Goal: Navigation & Orientation: Find specific page/section

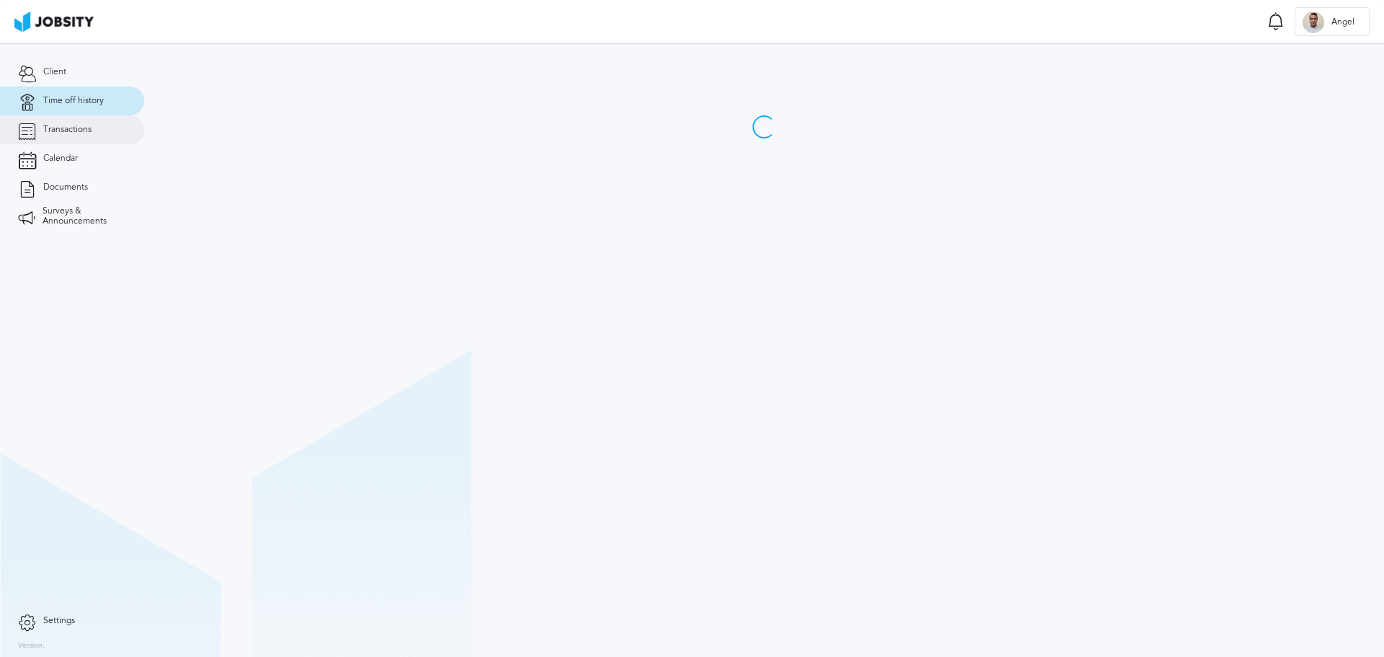
click at [68, 132] on span "Transactions" at bounding box center [67, 130] width 48 height 10
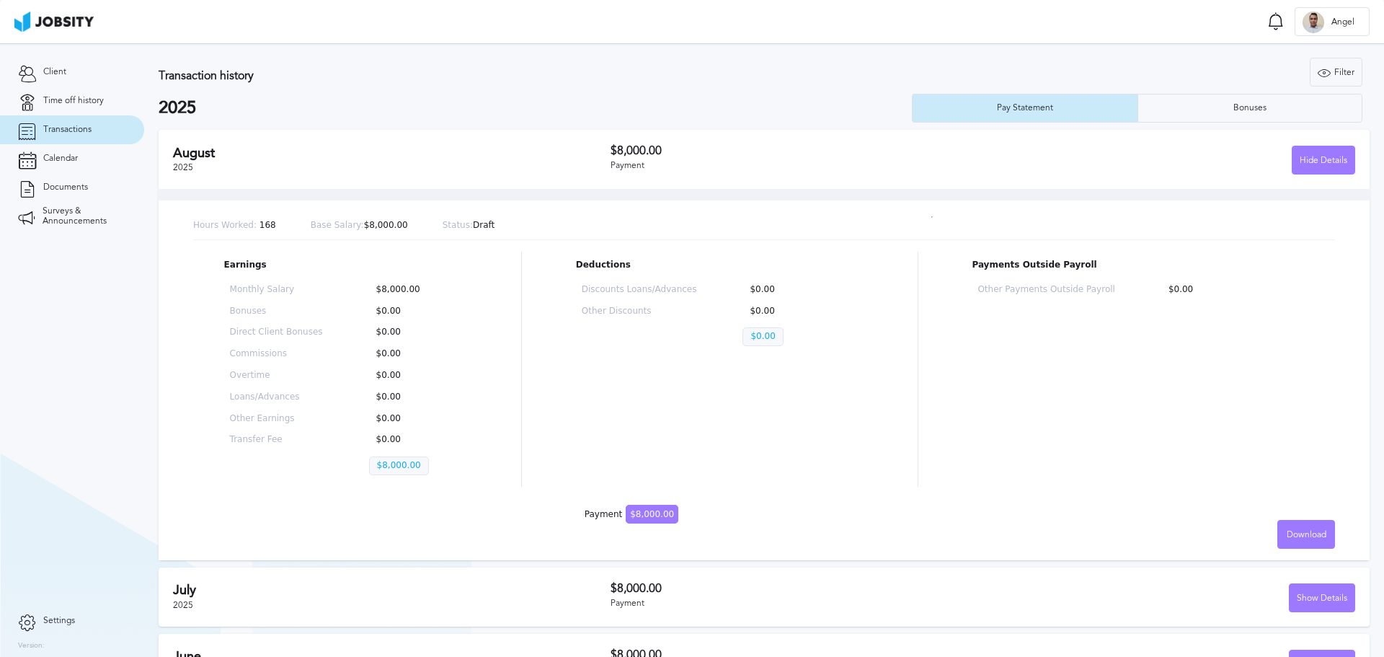
click at [481, 170] on div "August 2025" at bounding box center [392, 160] width 438 height 28
click at [815, 165] on div "Payment" at bounding box center [797, 166] width 373 height 10
click at [56, 94] on link "Time off history" at bounding box center [72, 101] width 144 height 29
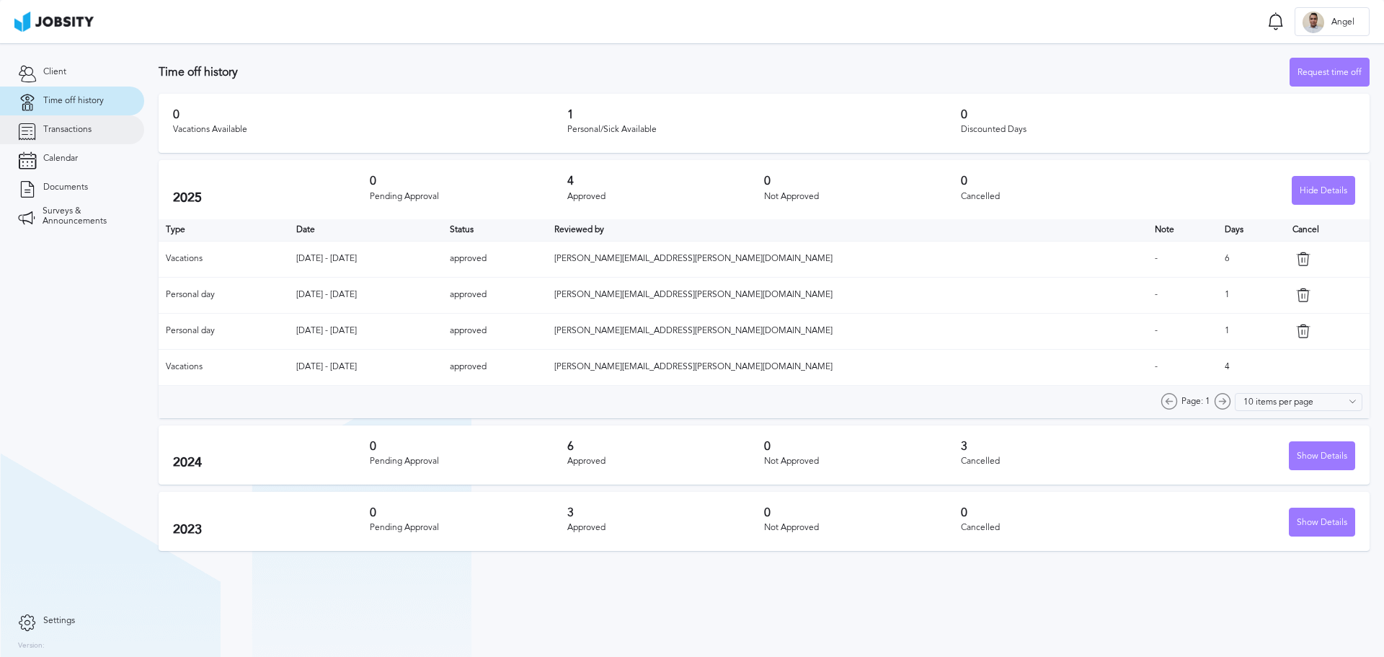
click at [69, 128] on span "Transactions" at bounding box center [67, 130] width 48 height 10
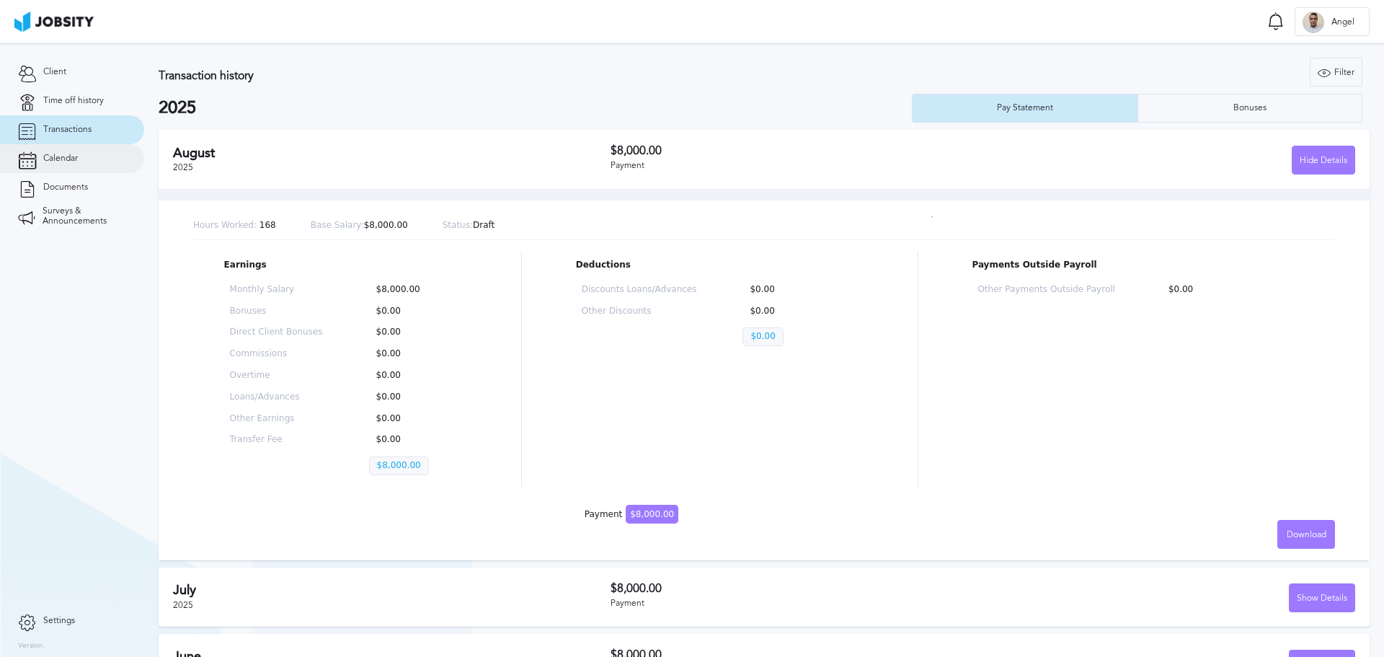
click at [66, 166] on link "Calendar" at bounding box center [72, 158] width 144 height 29
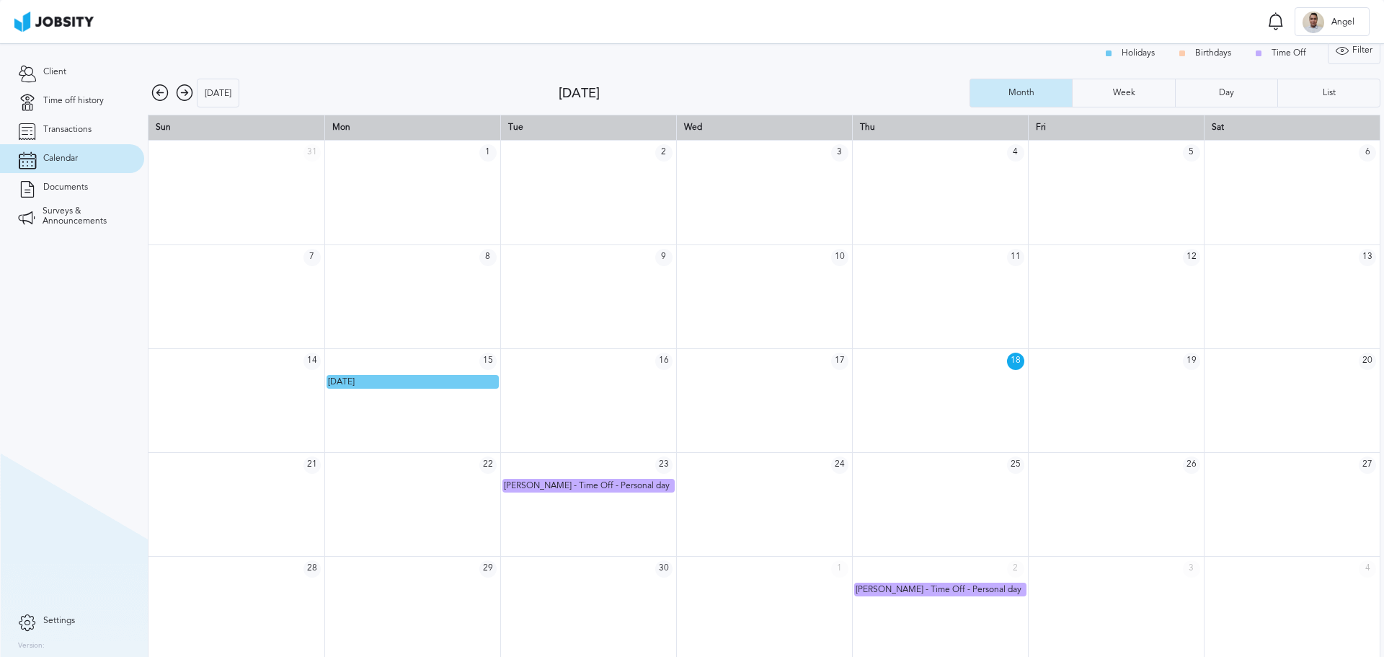
scroll to position [19, 0]
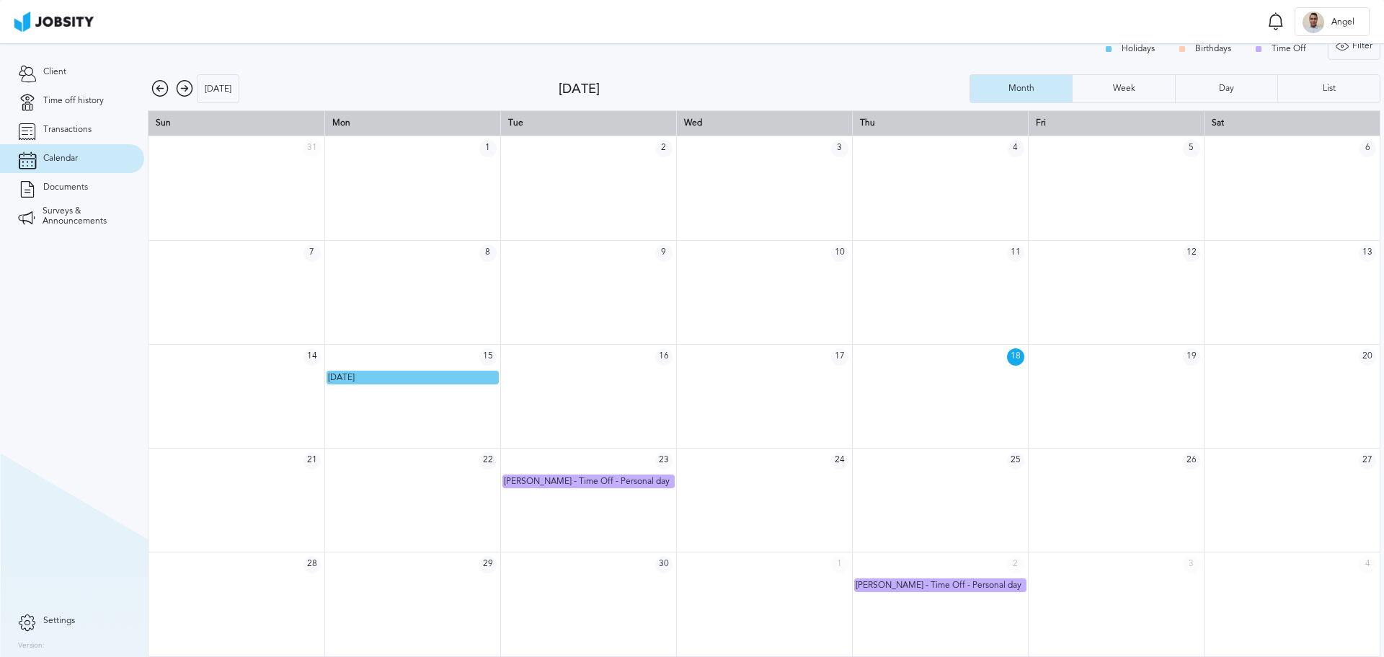
click at [185, 93] on icon at bounding box center [184, 88] width 17 height 17
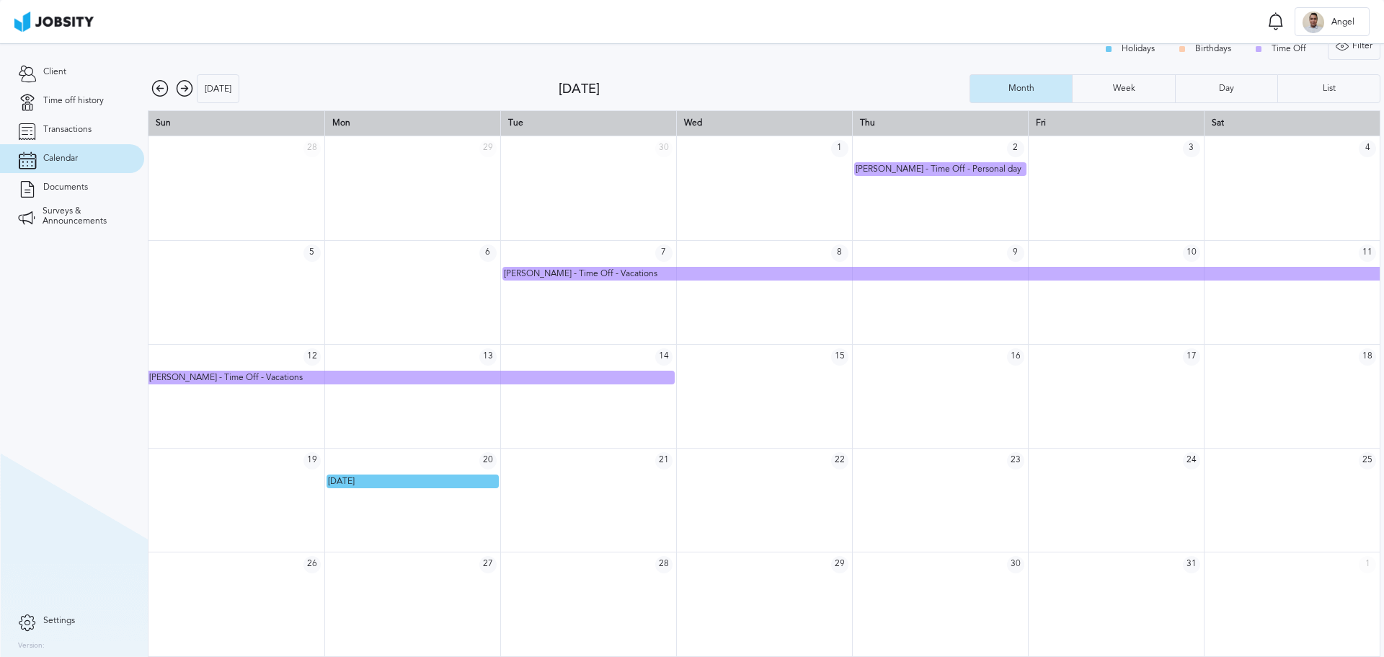
click at [187, 92] on icon at bounding box center [184, 88] width 17 height 17
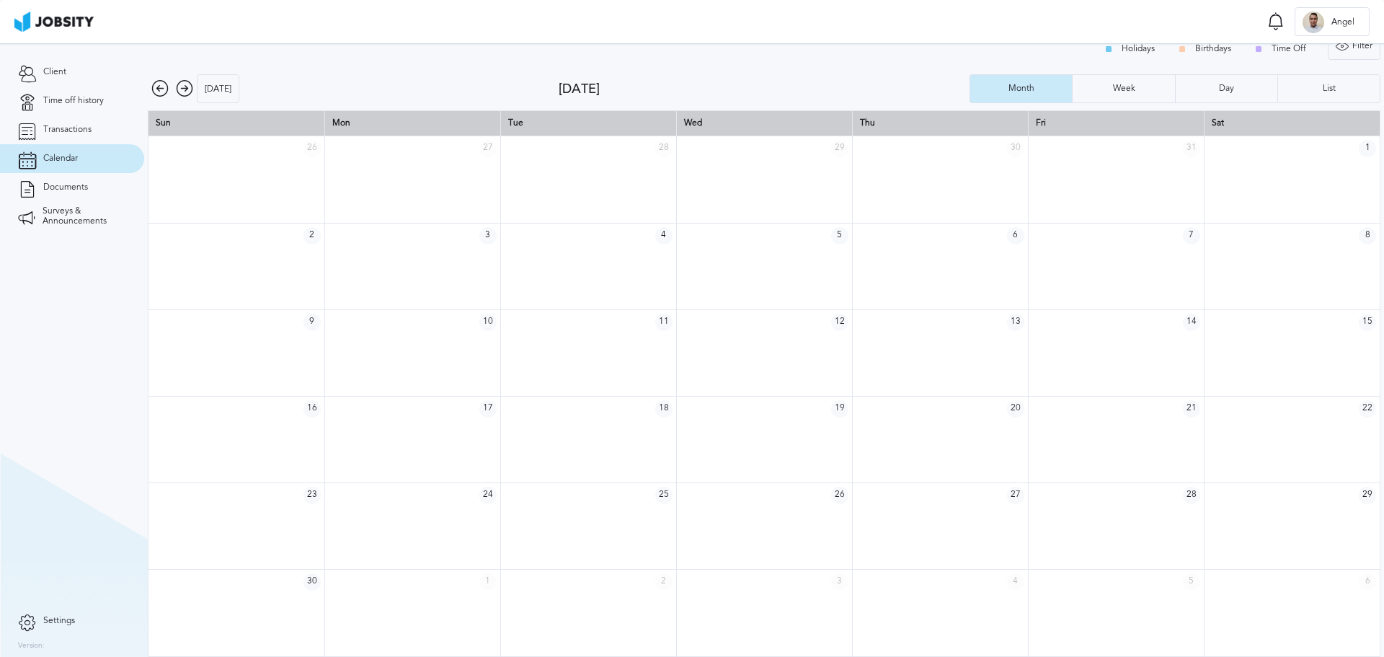
click at [179, 92] on icon at bounding box center [184, 88] width 17 height 17
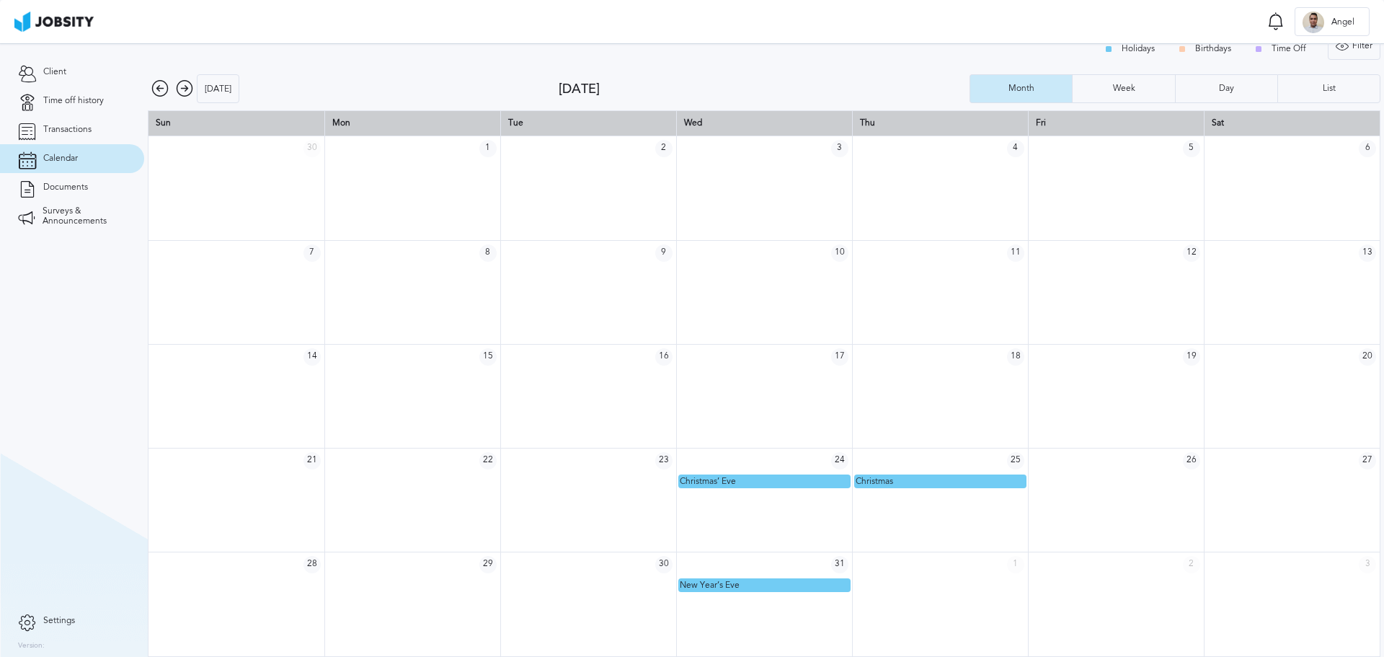
scroll to position [0, 0]
